Goal: Find specific page/section: Find specific page/section

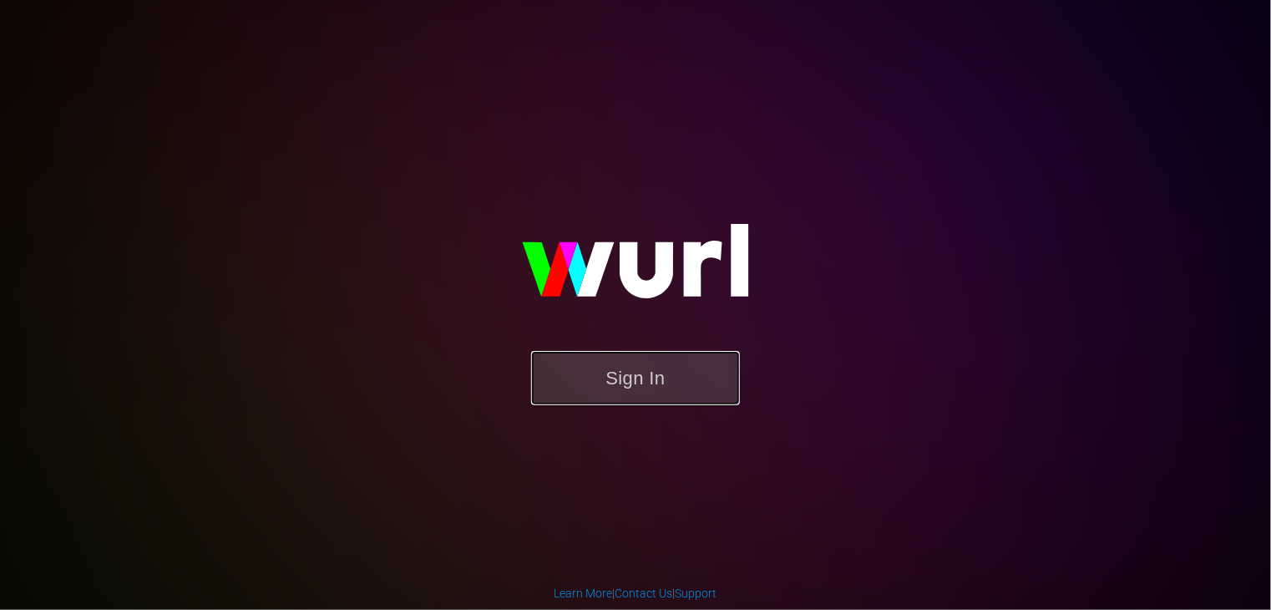
click at [591, 363] on button "Sign In" at bounding box center [635, 378] width 209 height 54
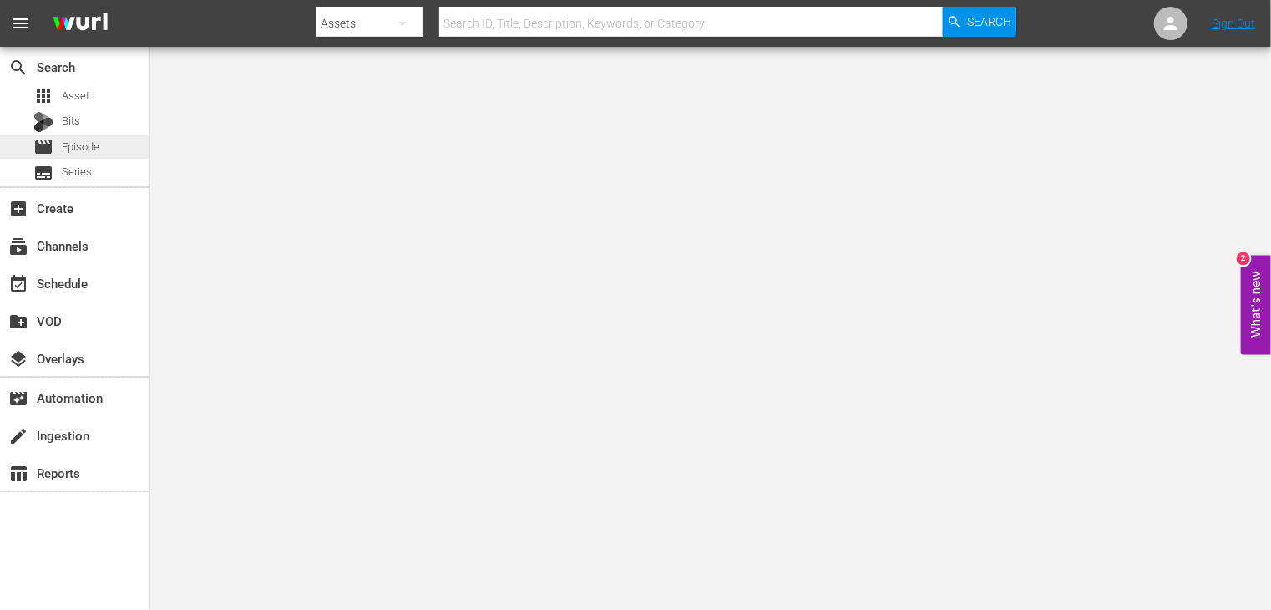
click at [109, 145] on div "movie Episode" at bounding box center [75, 146] width 150 height 23
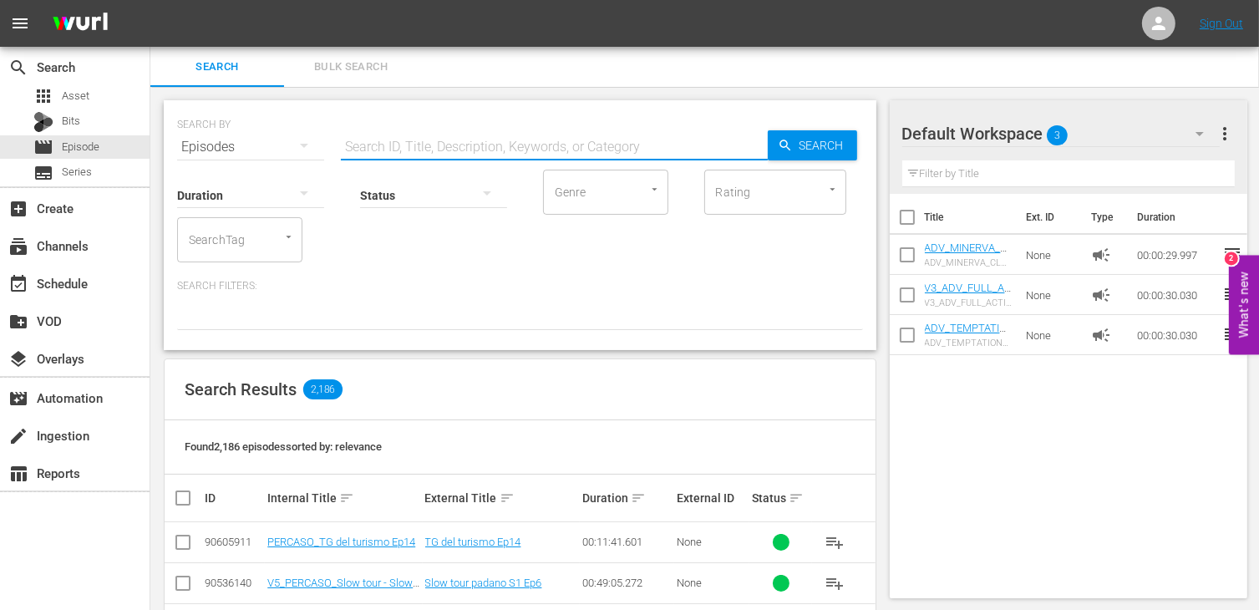
click at [408, 146] on input "text" at bounding box center [554, 147] width 427 height 40
type input "cannibali"
